Goal: Task Accomplishment & Management: Manage account settings

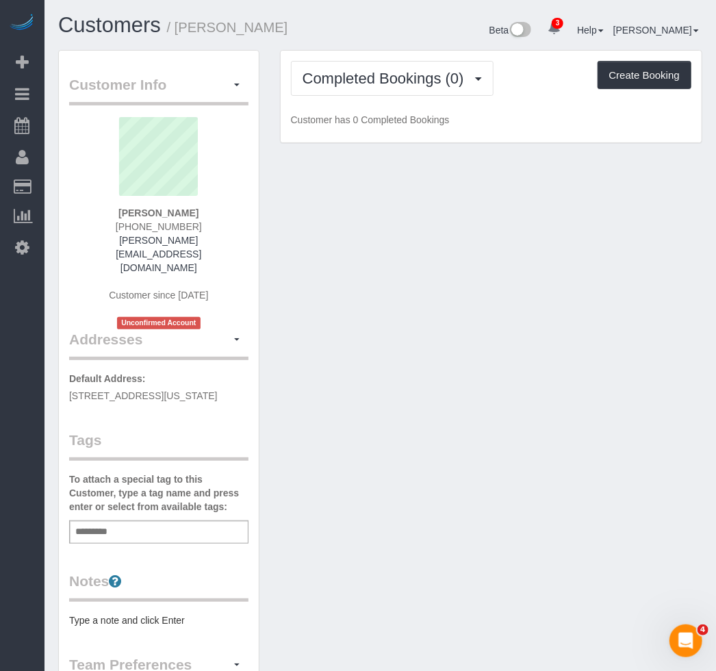
drag, startPoint x: 350, startPoint y: 178, endPoint x: 335, endPoint y: 190, distance: 19.0
click at [350, 178] on div "Customer Info Edit Contact Info Send Message Email Preferences Special Sales Ta…" at bounding box center [380, 543] width 665 height 986
drag, startPoint x: 149, startPoint y: 383, endPoint x: 300, endPoint y: 292, distance: 176.2
click at [59, 360] on div "Customer Info Edit Contact Info Send Message Email Preferences Special Sales Ta…" at bounding box center [159, 536] width 200 height 971
copy span "63 Wall Street, 1013, New York, NY 10005"
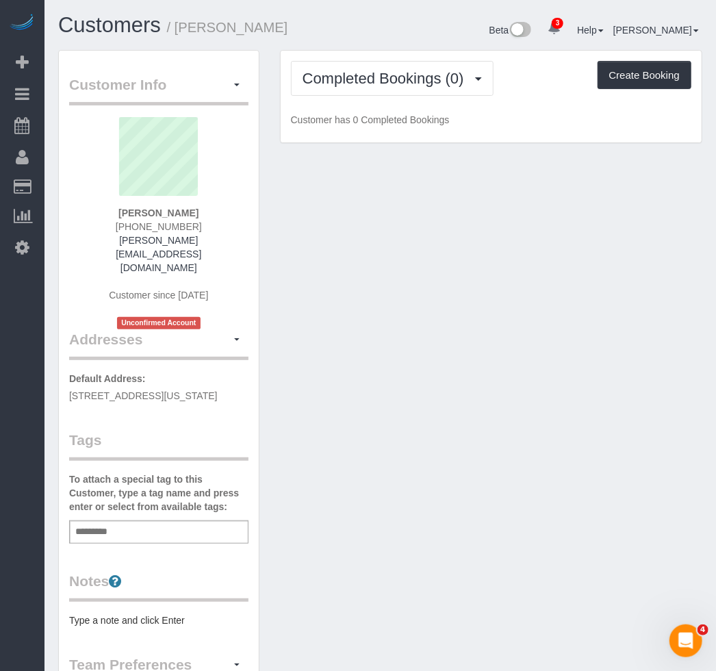
click at [116, 613] on pre "Type a note and click Enter" at bounding box center [158, 620] width 179 height 14
type textarea "**********"
click at [91, 523] on input "text" at bounding box center [95, 532] width 47 height 18
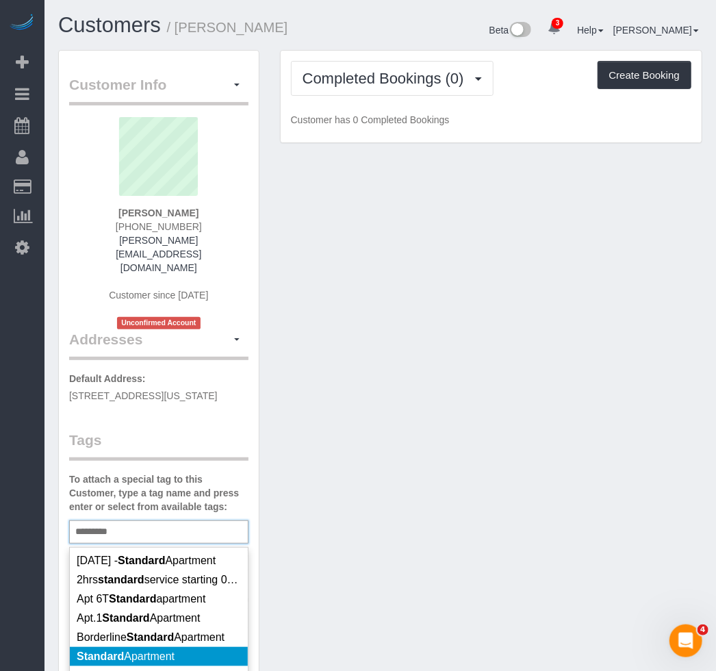
type input "********"
click at [133, 650] on span "Standard Apartment" at bounding box center [126, 656] width 98 height 12
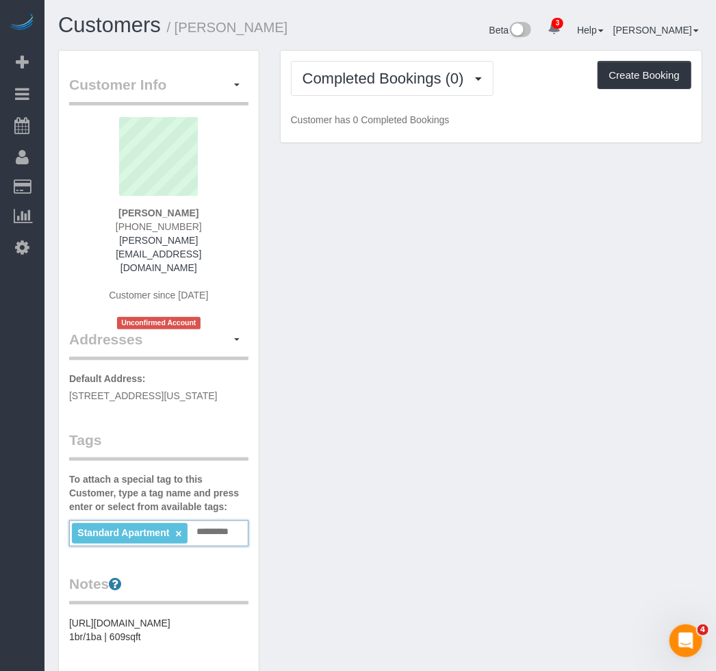
click at [321, 456] on div "Customer Info Edit Contact Info Send Message Email Preferences Special Sales Ta…" at bounding box center [380, 551] width 665 height 1002
click at [235, 88] on button "button" at bounding box center [236, 85] width 23 height 21
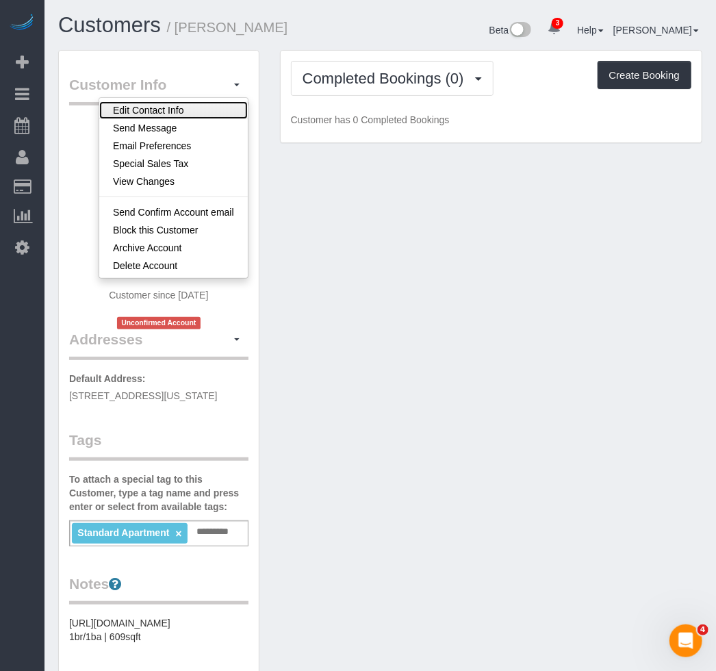
click at [204, 103] on link "Edit Contact Info" at bounding box center [173, 110] width 149 height 18
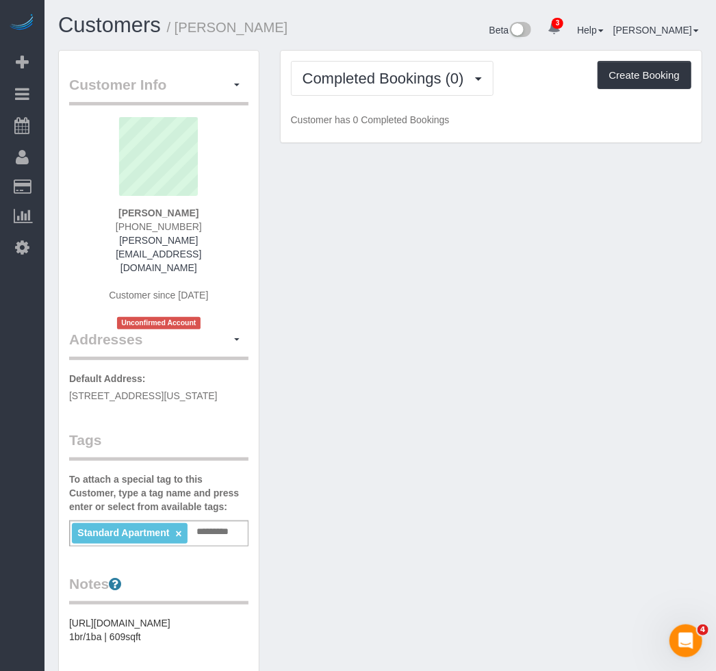
select select "NY"
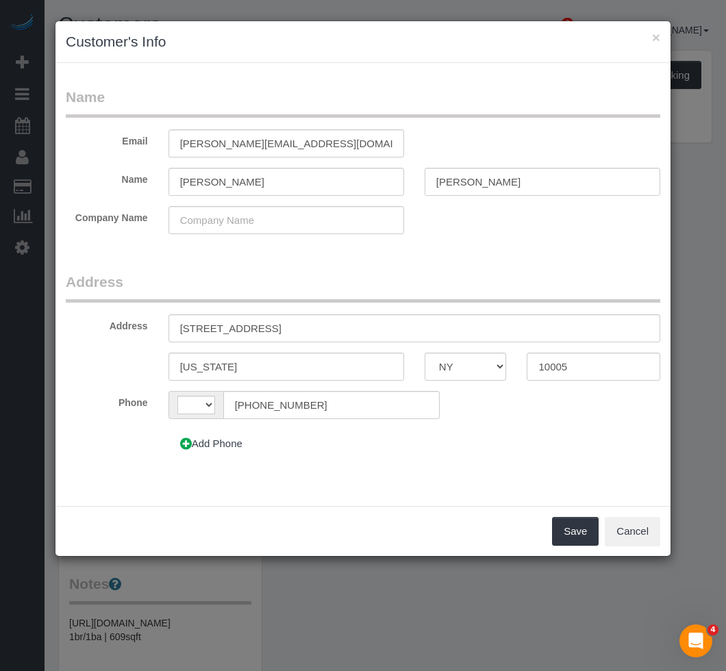
select select "string:US"
drag, startPoint x: 246, startPoint y: 327, endPoint x: 253, endPoint y: 325, distance: 7.1
click at [246, 327] on input "63 Wall Street, 1013" at bounding box center [414, 328] width 492 height 28
type input "[STREET_ADDRESS]"
click at [379, 461] on fieldset "Address Address 63 Wall Street, Apt. 1013 New York AK AL AR AZ CA CO CT DC DE F…" at bounding box center [363, 370] width 594 height 196
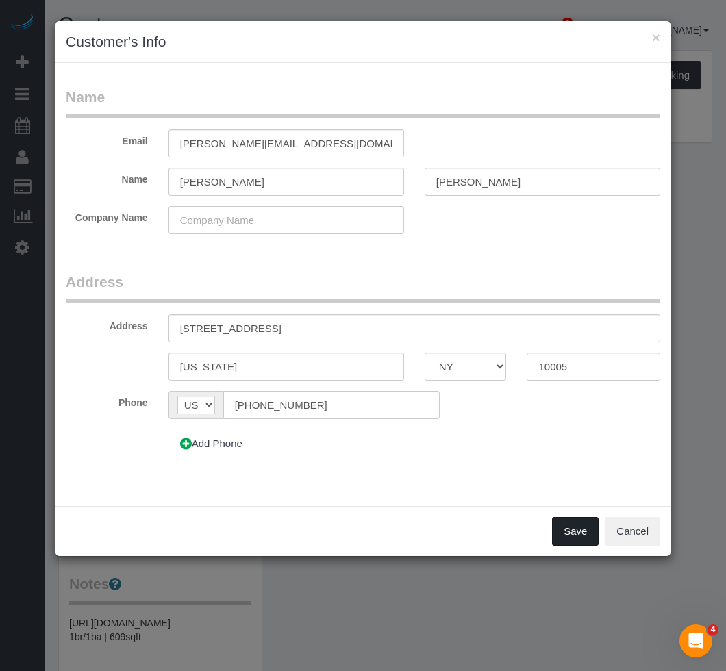
click at [564, 527] on button "Save" at bounding box center [575, 531] width 47 height 29
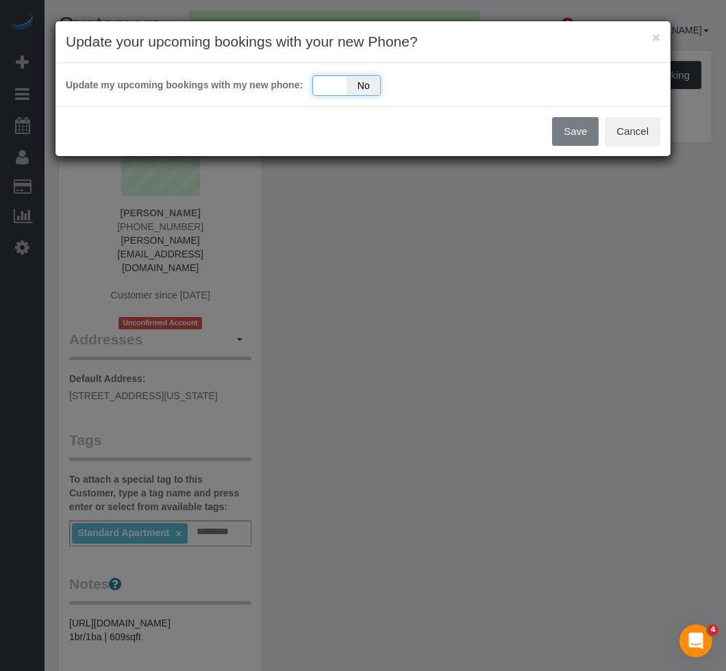
click at [342, 88] on div "Yes No" at bounding box center [346, 85] width 68 height 21
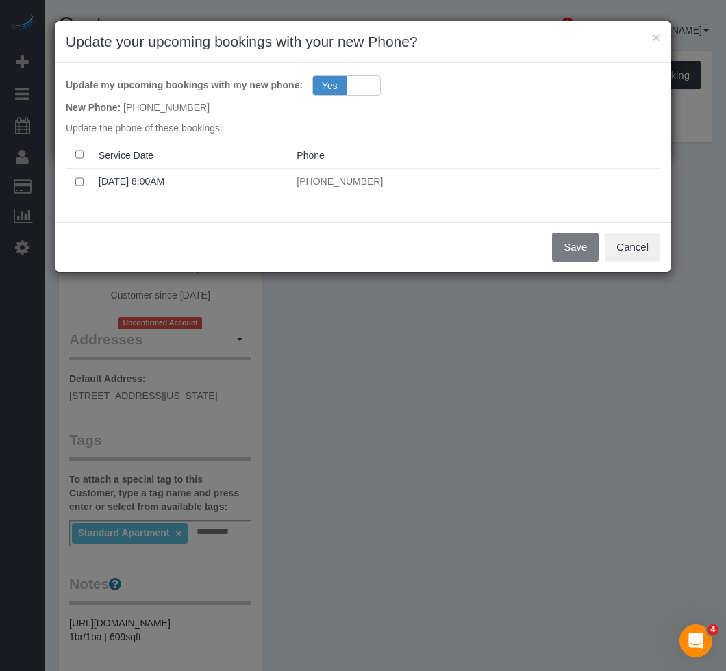
click at [79, 160] on th at bounding box center [79, 155] width 27 height 27
click at [561, 240] on button "Save" at bounding box center [575, 247] width 47 height 29
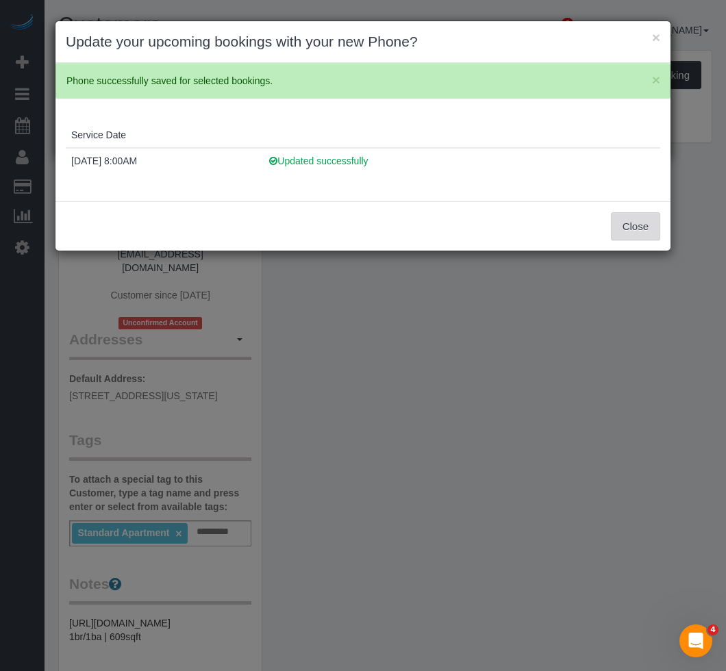
click at [633, 225] on button "Close" at bounding box center [635, 226] width 49 height 29
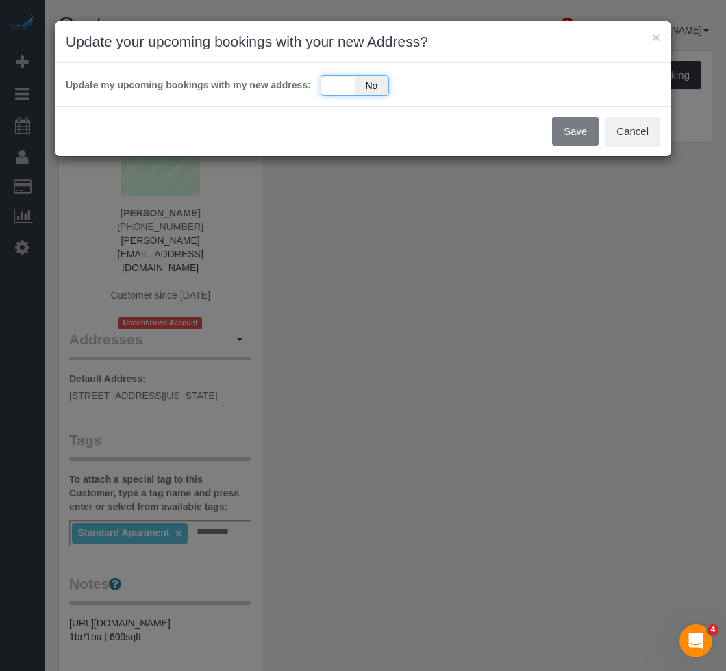
click at [337, 89] on div "Yes No" at bounding box center [354, 85] width 68 height 21
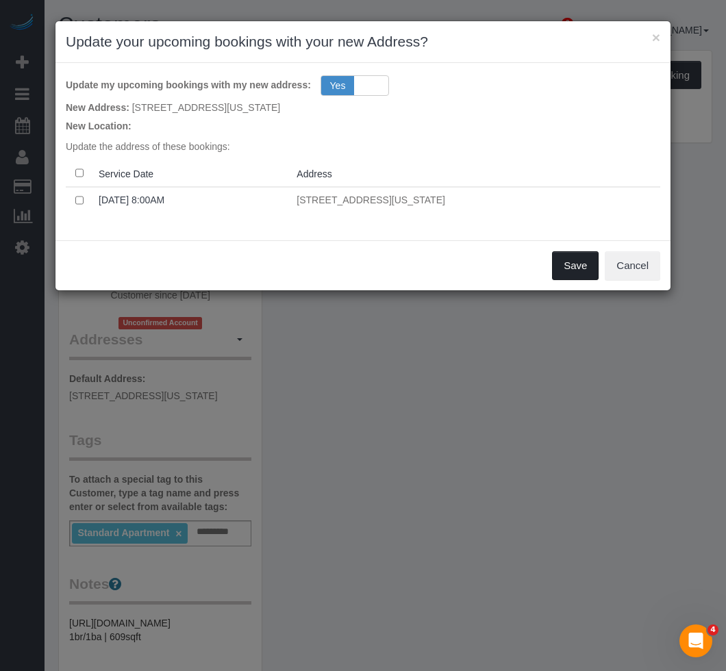
click at [565, 271] on button "Save" at bounding box center [575, 265] width 47 height 29
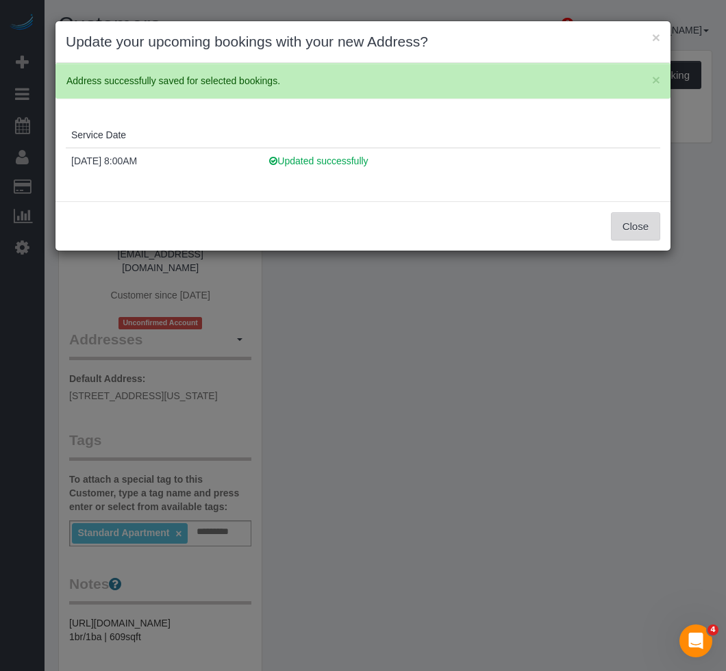
click at [631, 235] on button "Close" at bounding box center [635, 226] width 49 height 29
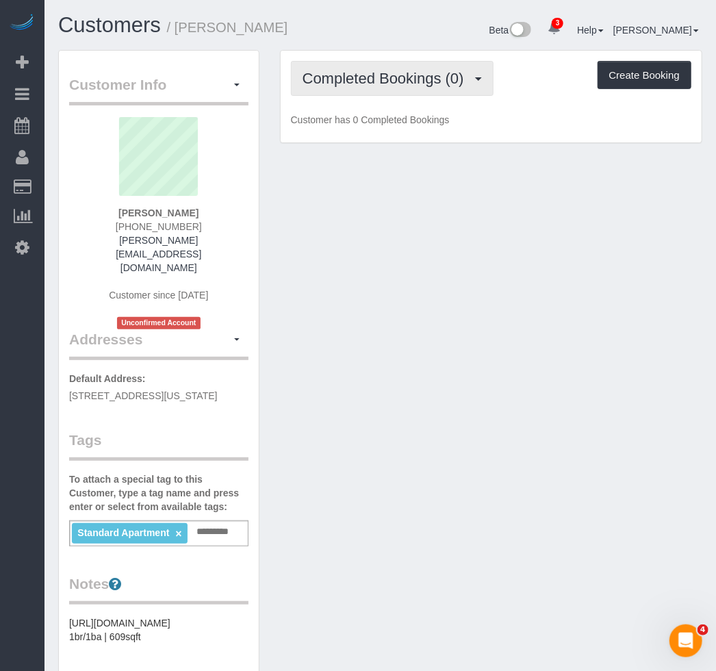
click at [388, 89] on button "Completed Bookings (0)" at bounding box center [392, 78] width 203 height 35
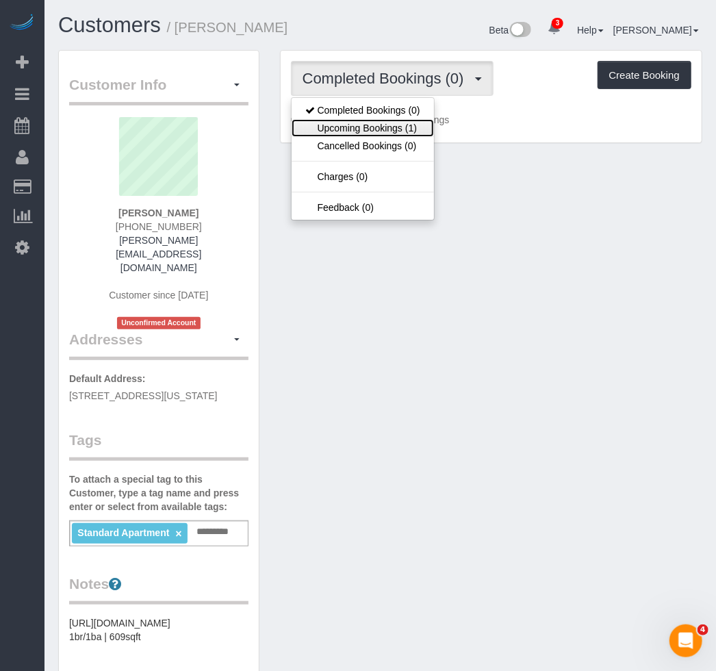
click at [371, 127] on link "Upcoming Bookings (1)" at bounding box center [363, 128] width 142 height 18
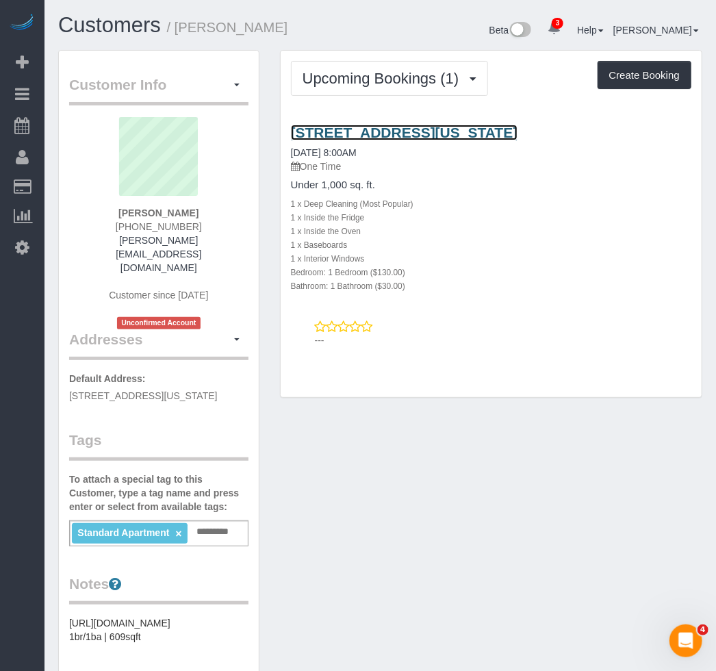
click at [401, 130] on link "63 Wall Street, Apt. 1013, New York, NY 10005" at bounding box center [404, 133] width 227 height 16
click at [210, 523] on input "text" at bounding box center [216, 532] width 47 height 18
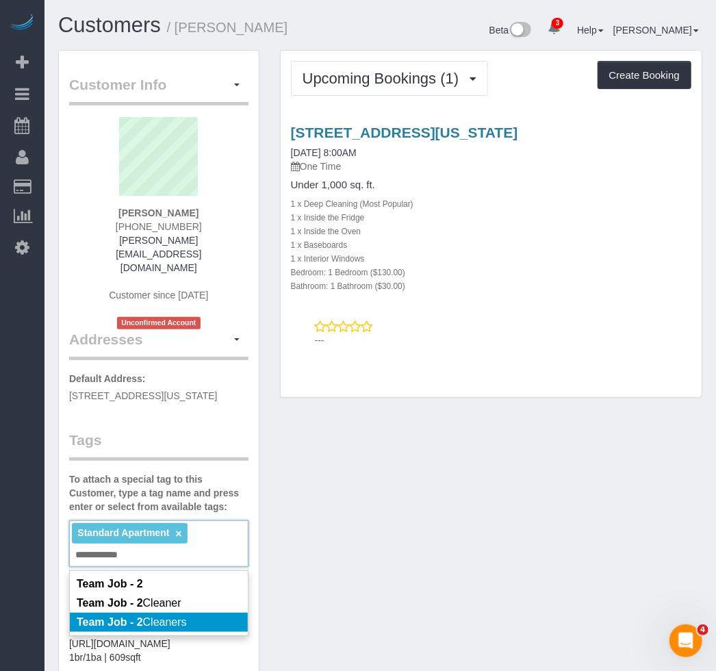
type input "**********"
click at [176, 616] on span "Team Job - 2 Cleaners" at bounding box center [132, 622] width 110 height 12
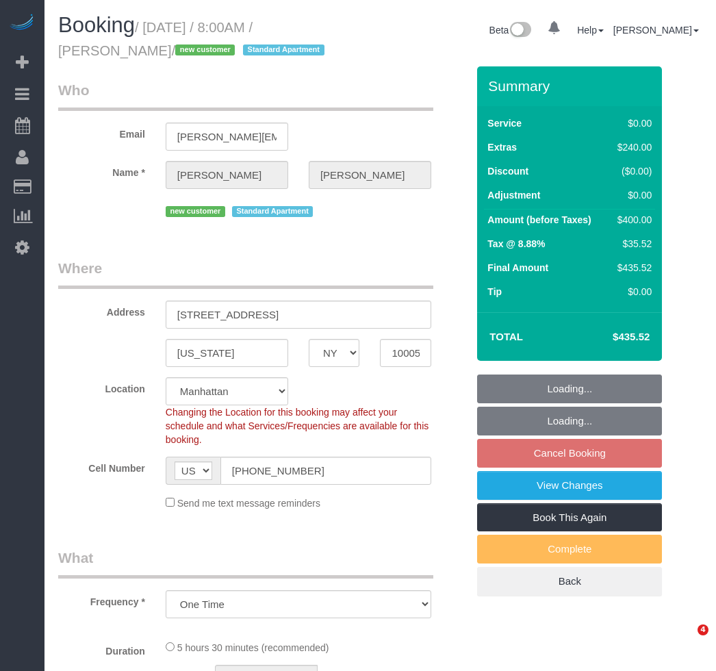
select select "NY"
select select "object:899"
select select "1"
select select "number:56"
select select "number:71"
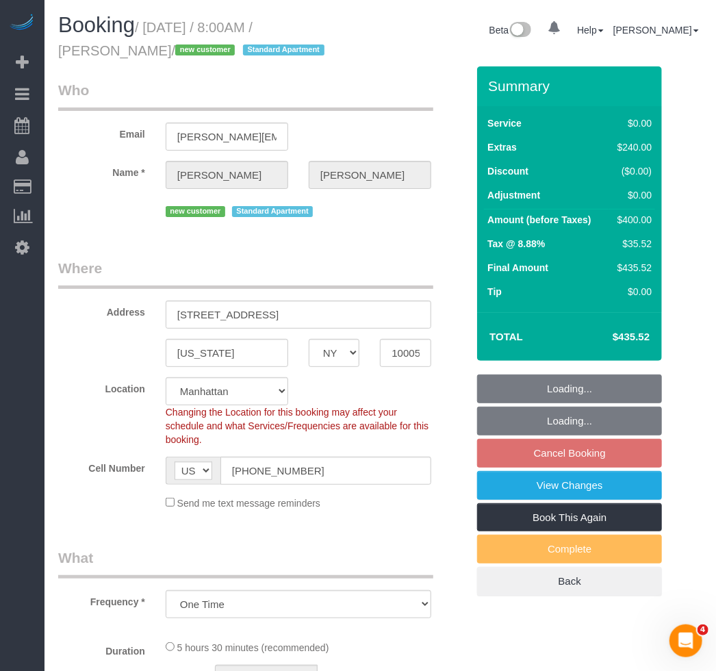
select select "number:15"
select select "number:5"
select select "spot1"
select select "1"
select select "string:stripe-pm_1Rzh5L4VGloSiKo7RAbMbN3i"
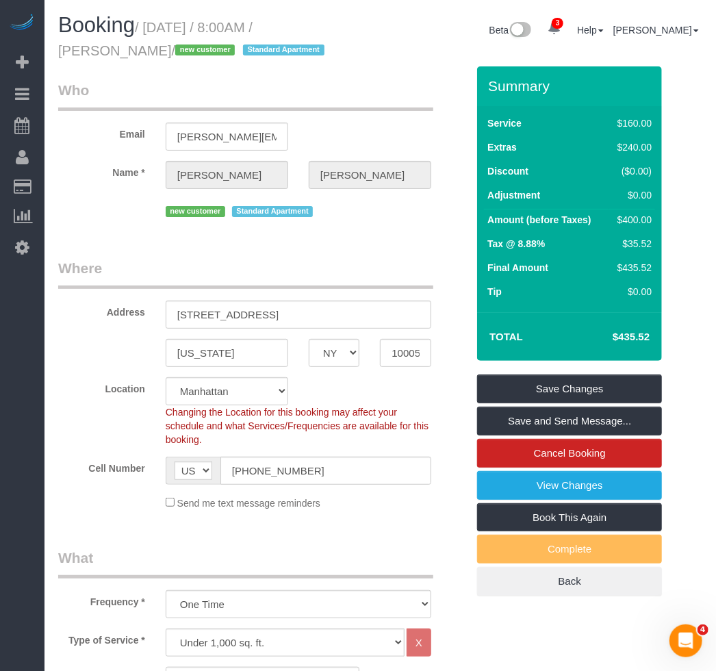
drag, startPoint x: 155, startPoint y: 49, endPoint x: 53, endPoint y: 40, distance: 102.4
click at [53, 40] on div "Booking / [DATE] / 8:00AM / [PERSON_NAME] / new customer Standard Apartment" at bounding box center [214, 40] width 333 height 53
copy small "[PERSON_NAME]"
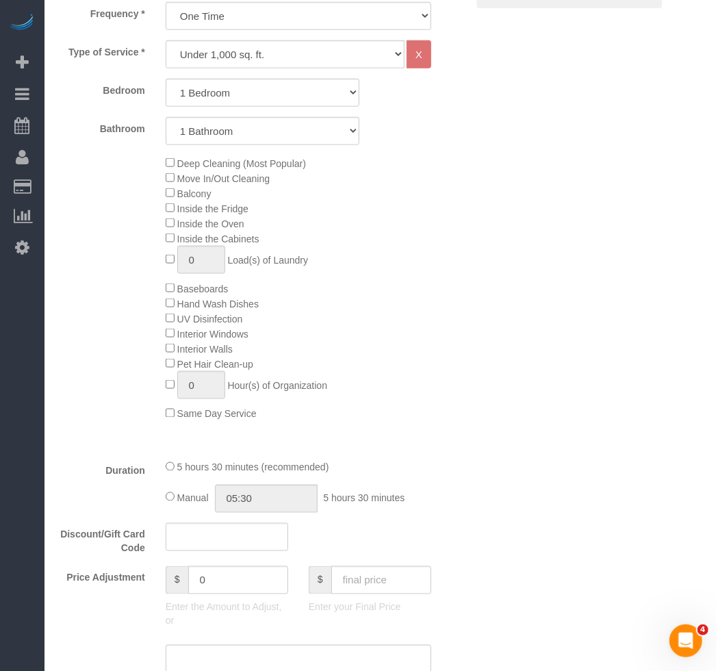
scroll to position [622, 0]
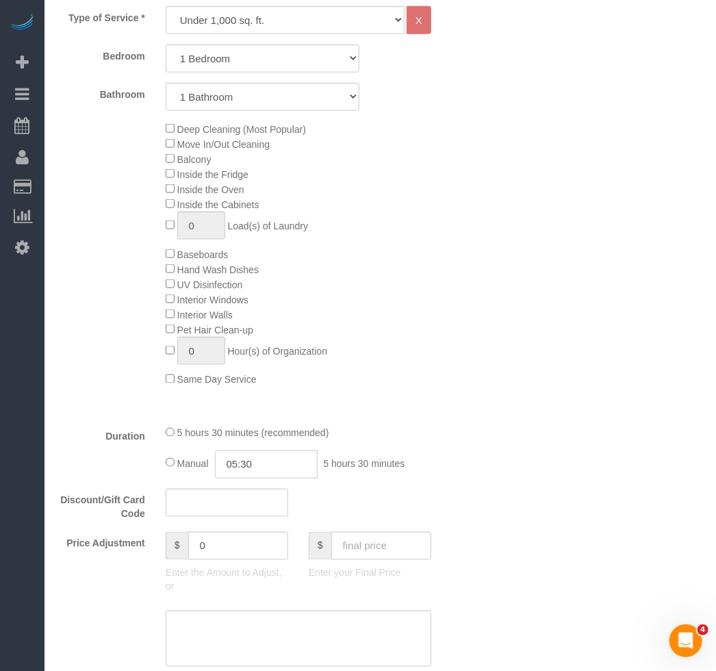
click at [258, 465] on input "05:30" at bounding box center [266, 464] width 103 height 28
type input "03:00"
click at [245, 543] on li "03:00" at bounding box center [250, 546] width 61 height 18
select select "spot58"
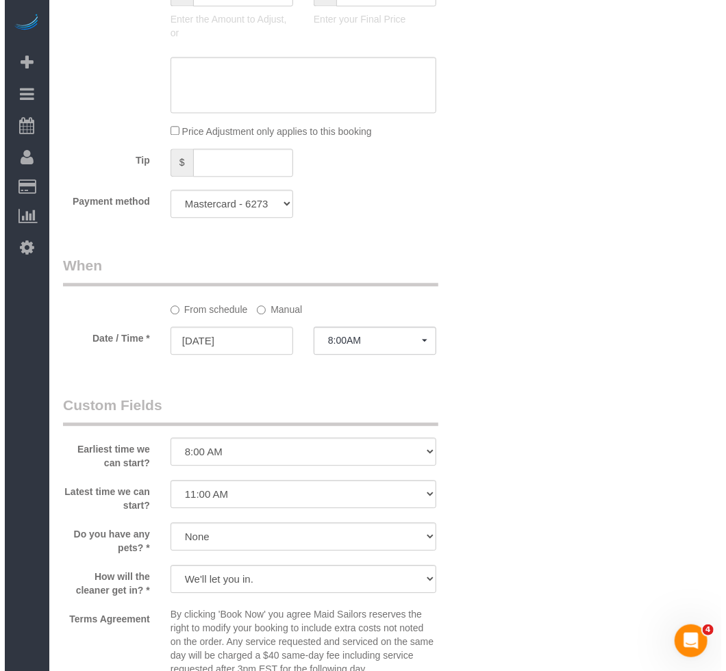
scroll to position [1369, 0]
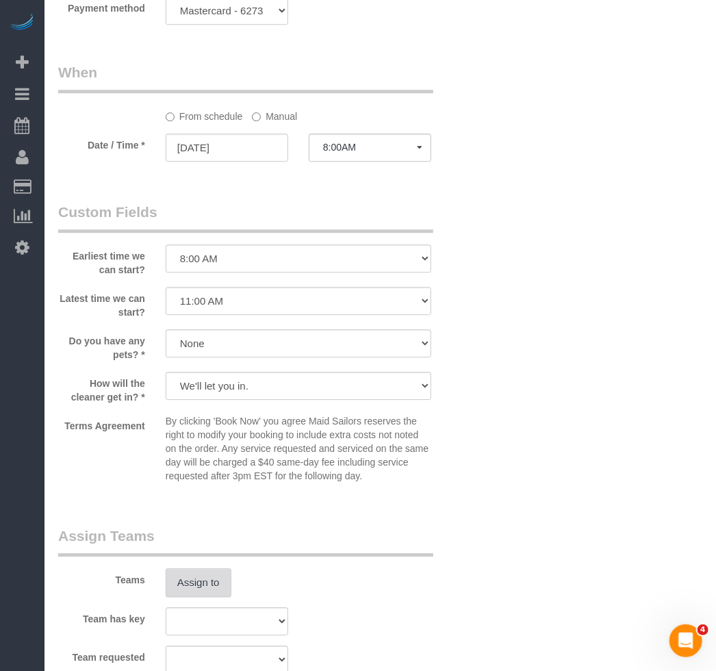
click at [224, 597] on button "Assign to" at bounding box center [199, 582] width 66 height 29
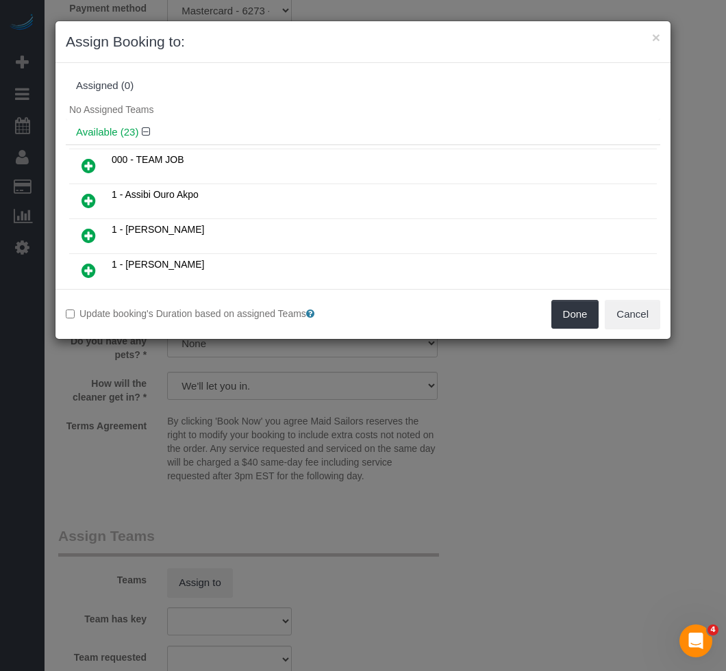
click at [78, 176] on link at bounding box center [89, 166] width 32 height 27
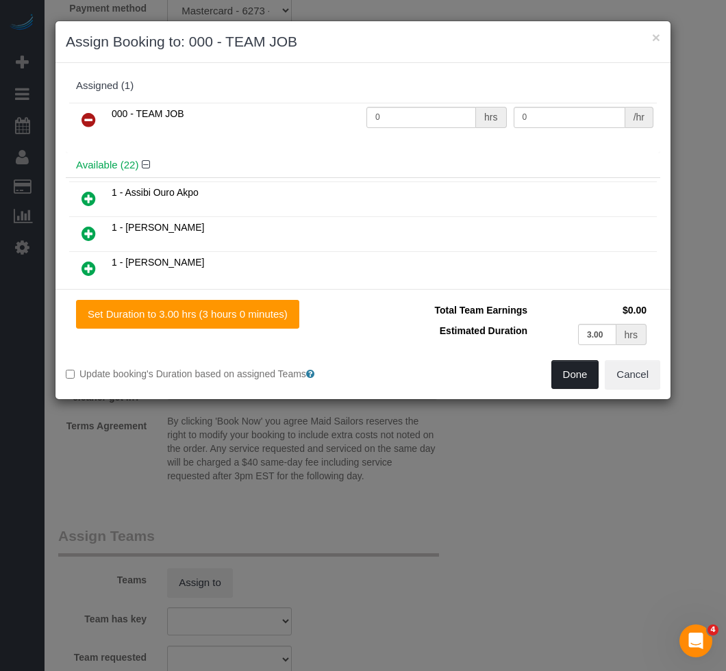
click at [583, 385] on button "Done" at bounding box center [575, 374] width 48 height 29
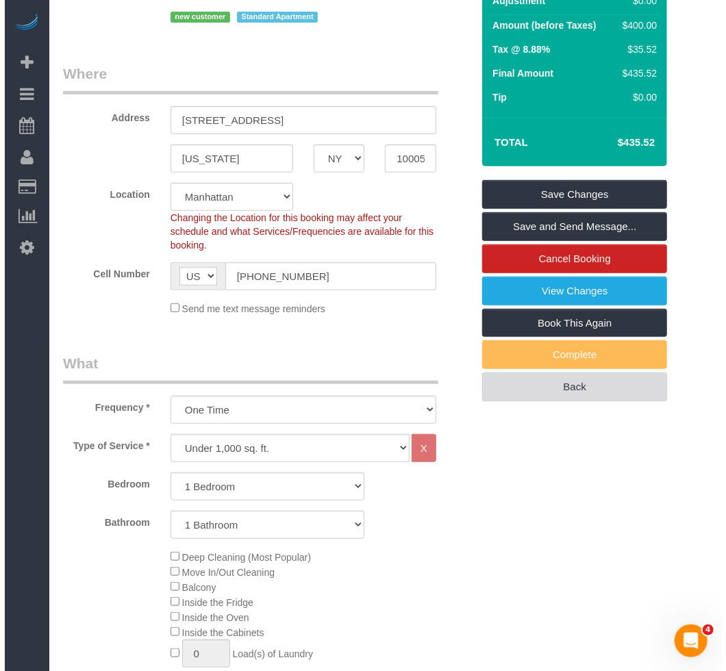
scroll to position [186, 0]
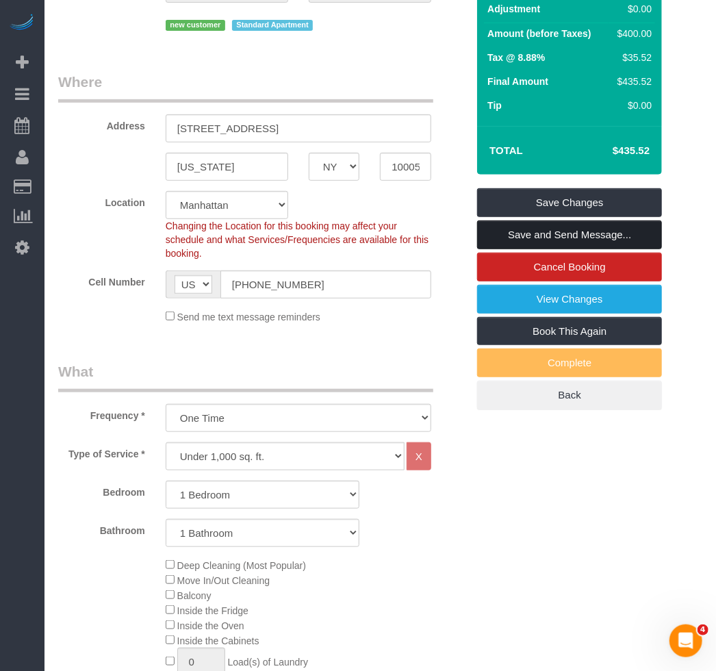
click at [558, 232] on link "Save and Send Message..." at bounding box center [569, 234] width 185 height 29
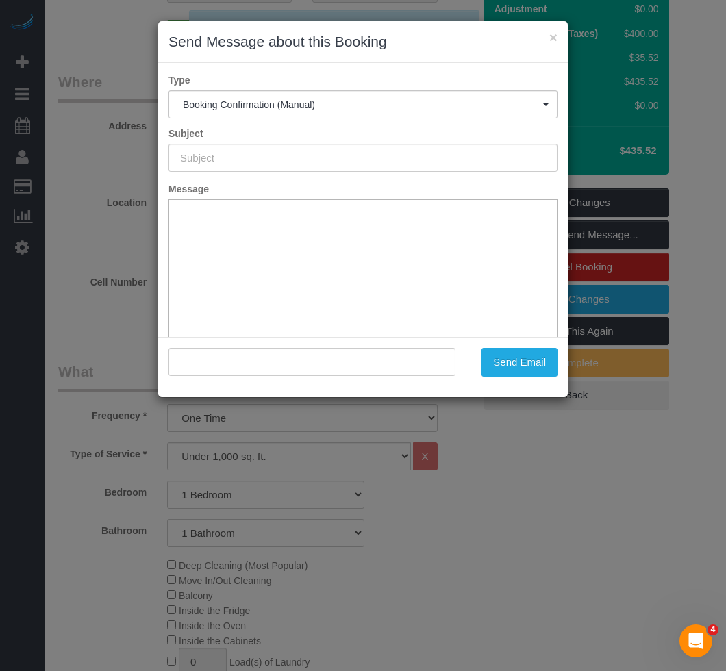
type input "Cleaning Confirmed for [DATE] 8:00am"
type input ""[PERSON_NAME]" <[PERSON_NAME][EMAIL_ADDRESS][DOMAIN_NAME]>"
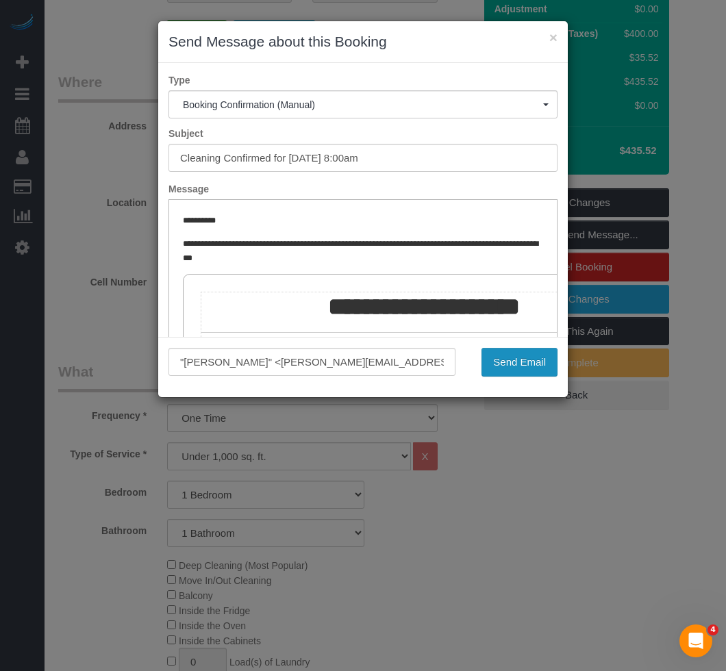
click at [517, 364] on button "Send Email" at bounding box center [519, 362] width 76 height 29
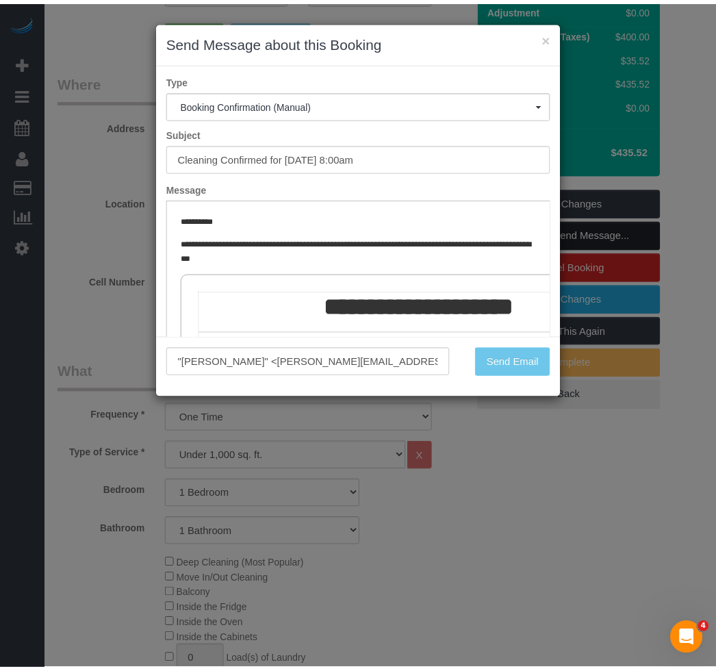
scroll to position [235, 0]
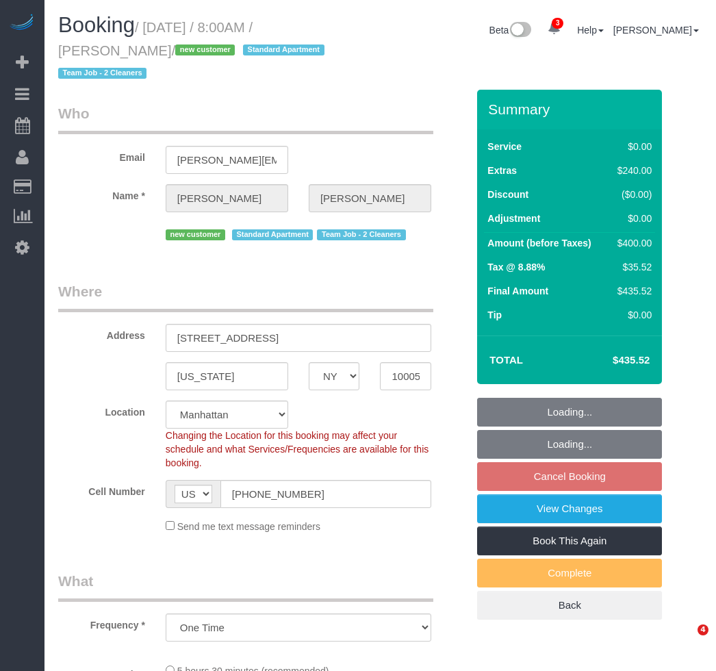
select select "NY"
select select "object:764"
select select "1"
select select "number:56"
select select "number:71"
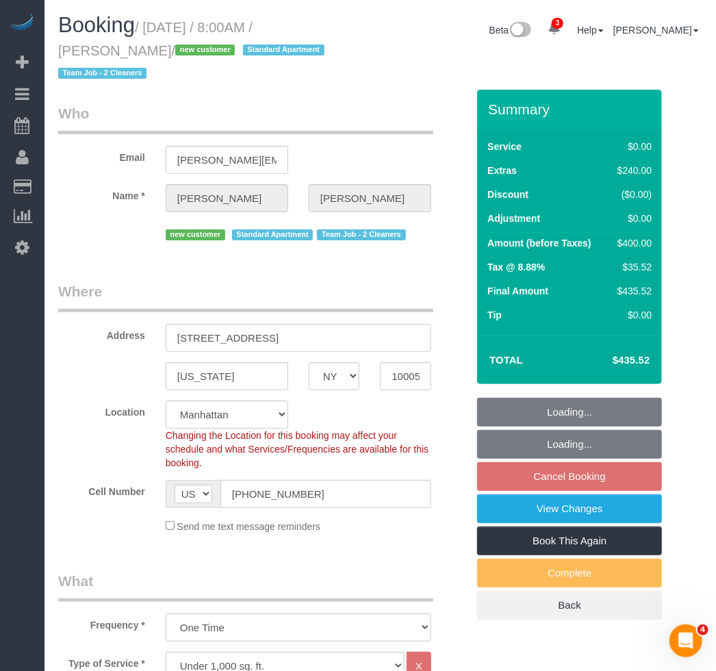
select select "number:15"
select select "number:5"
select select "string:stripe-pm_1Rzh5L4VGloSiKo7RAbMbN3i"
select select "spot1"
select select "1"
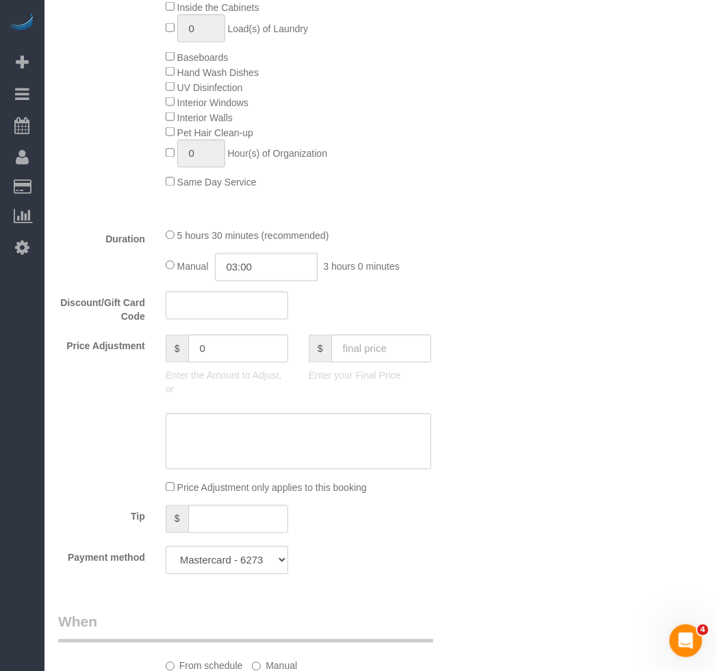
scroll to position [933, 0]
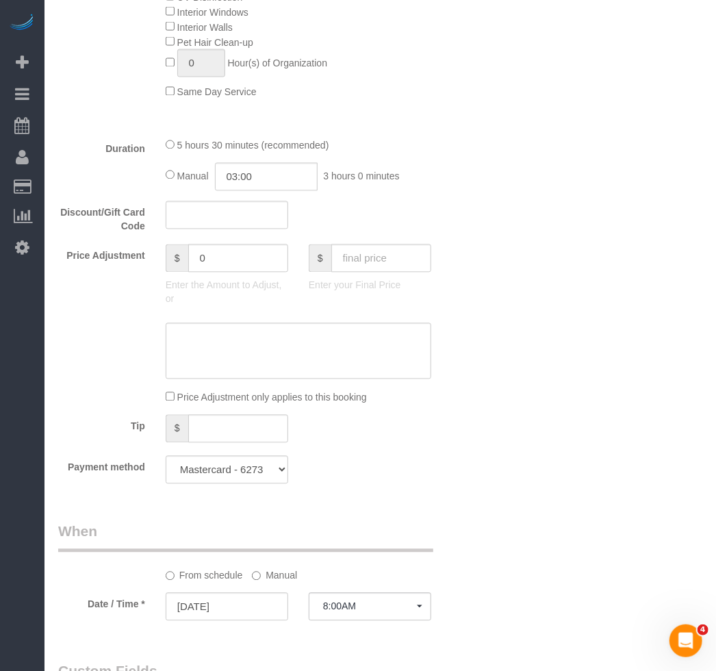
click at [483, 207] on div "Who Email nicole.jennings697@gmail.com Name * Nicole Jennings new customer Stan…" at bounding box center [380, 334] width 644 height 2355
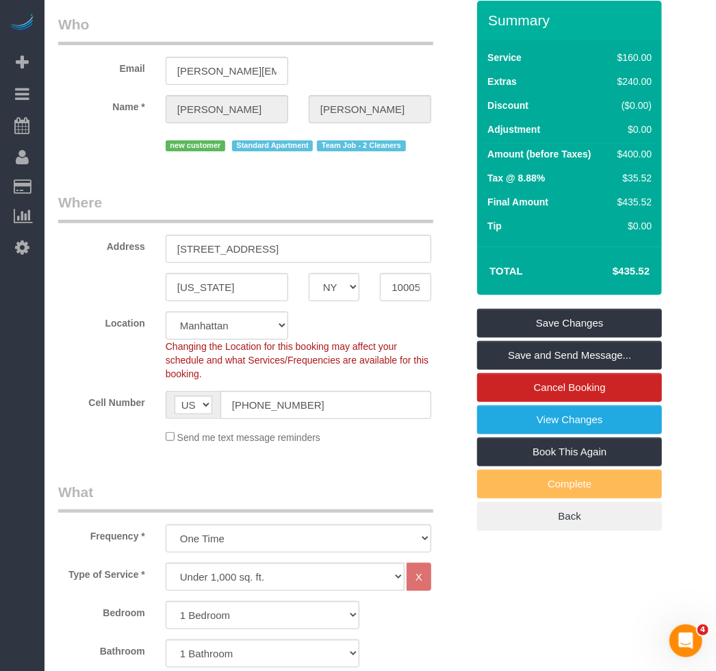
scroll to position [0, 0]
